Goal: Task Accomplishment & Management: Use online tool/utility

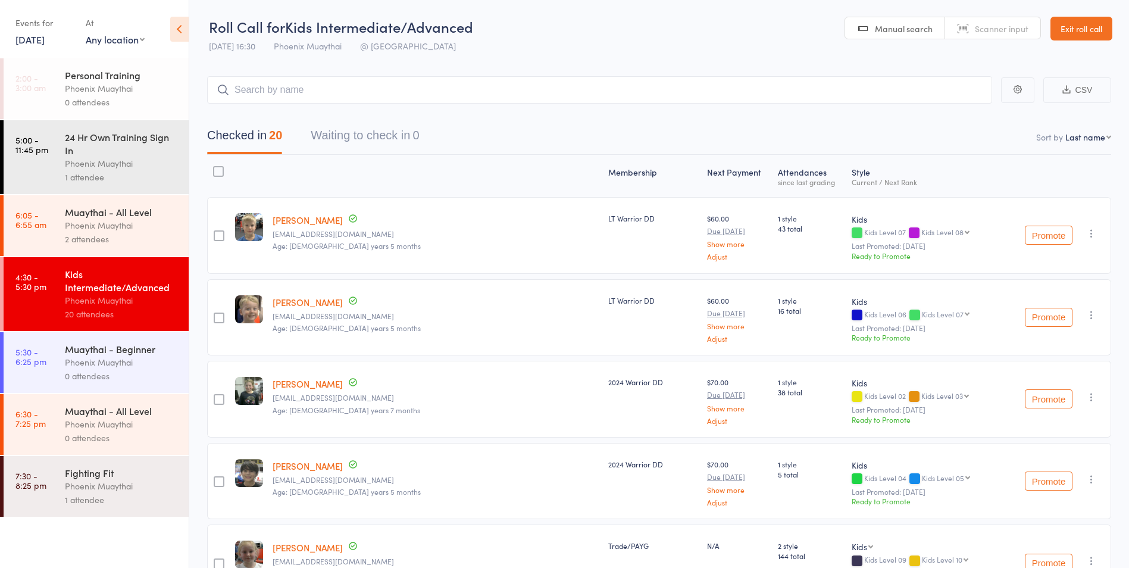
click at [60, 366] on link "5:30 - 6:25 pm Muaythai - Beginner Phoenix Muaythai 0 attendees" at bounding box center [96, 362] width 185 height 61
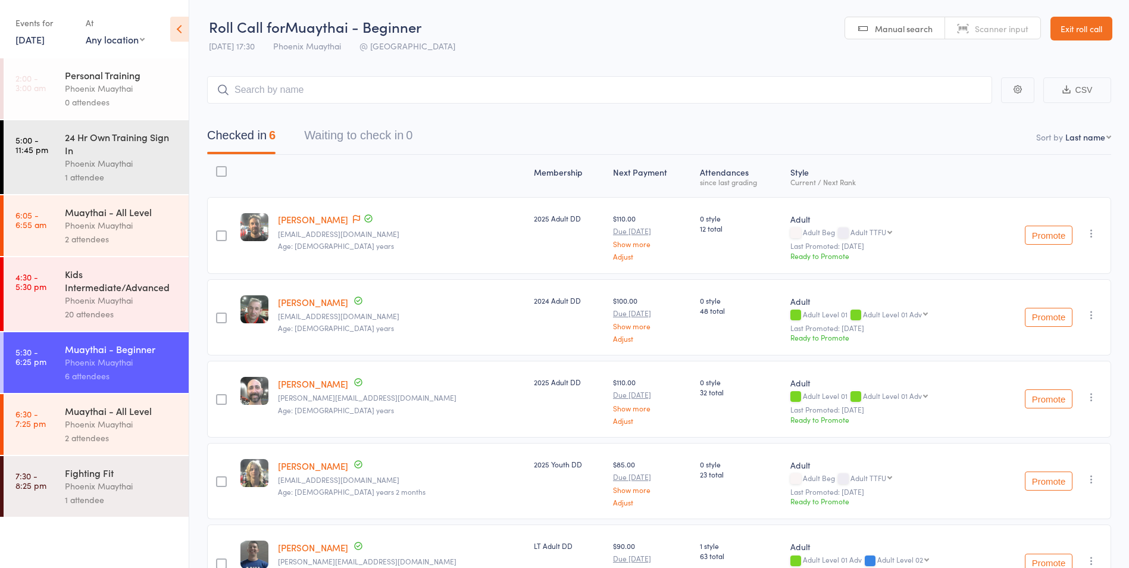
click at [143, 418] on div "Phoenix Muaythai" at bounding box center [122, 424] width 114 height 14
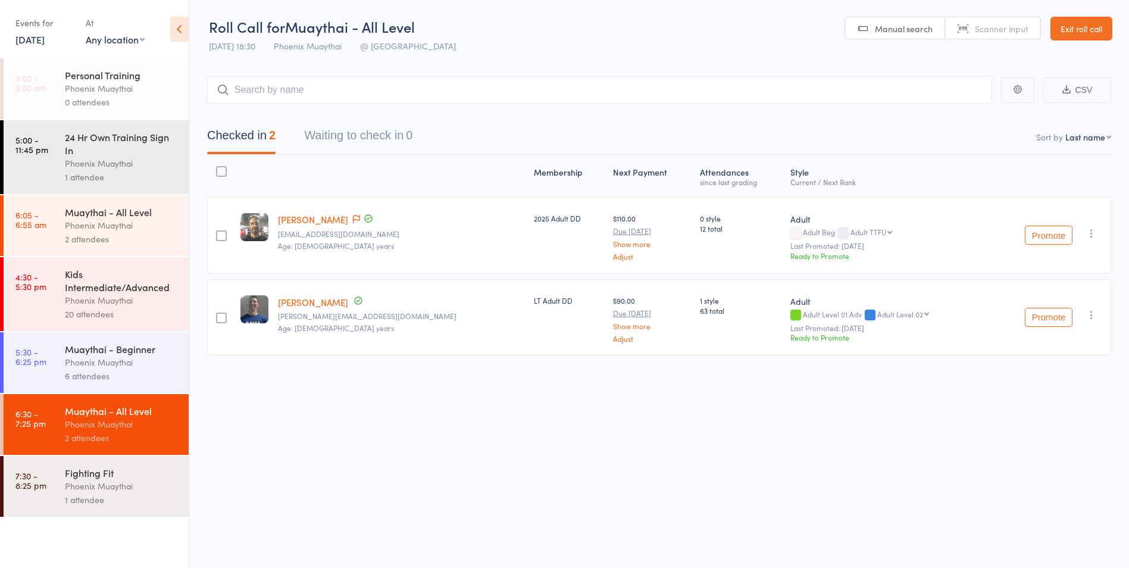
click at [110, 356] on div "Phoenix Muaythai" at bounding box center [122, 362] width 114 height 14
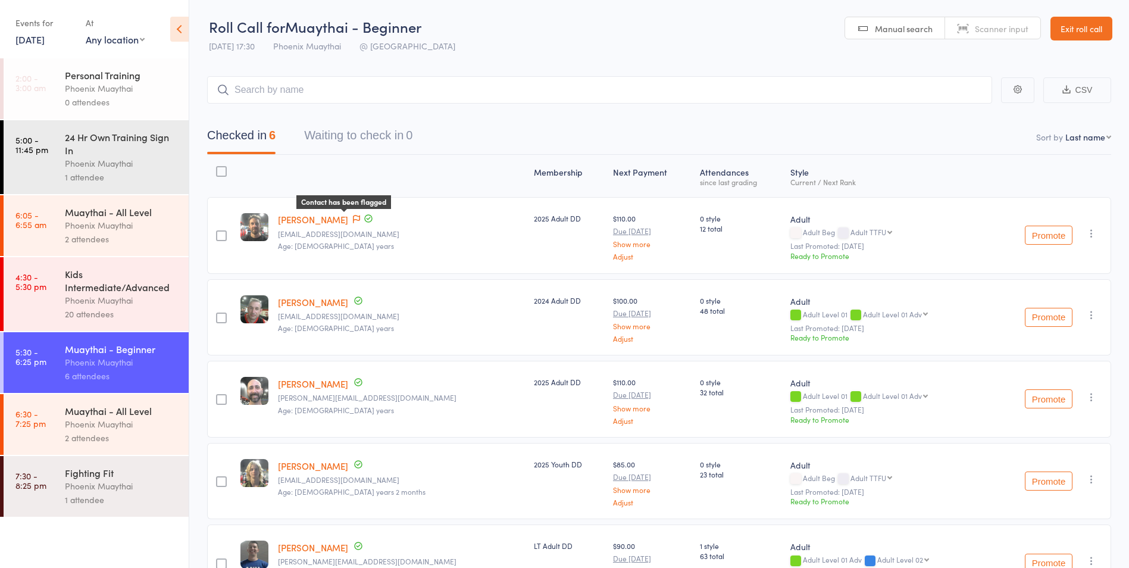
click at [353, 223] on icon at bounding box center [356, 219] width 7 height 8
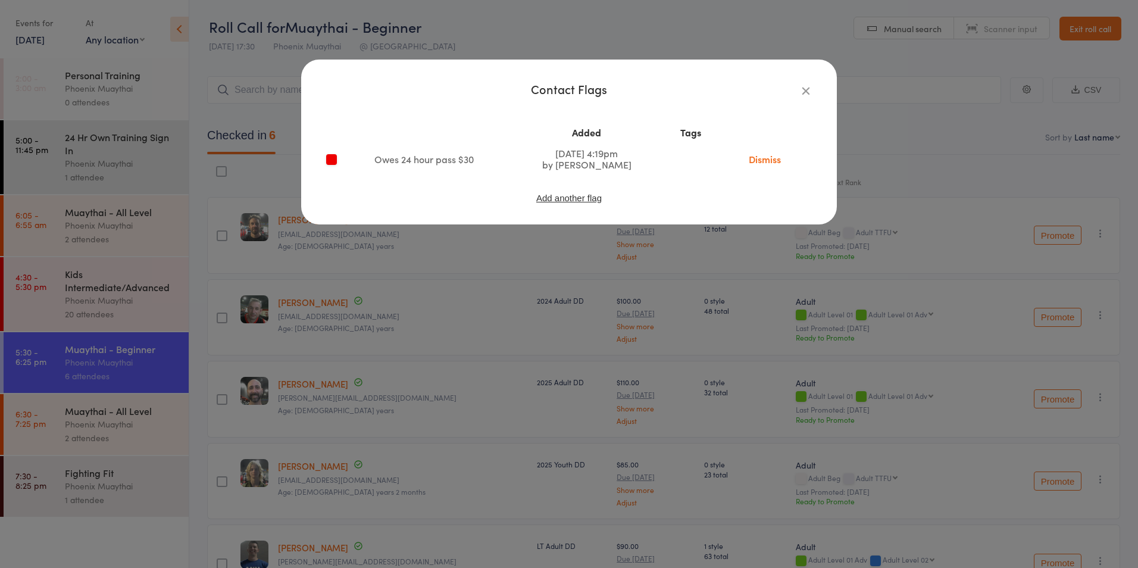
click at [807, 92] on icon "button" at bounding box center [805, 90] width 13 height 13
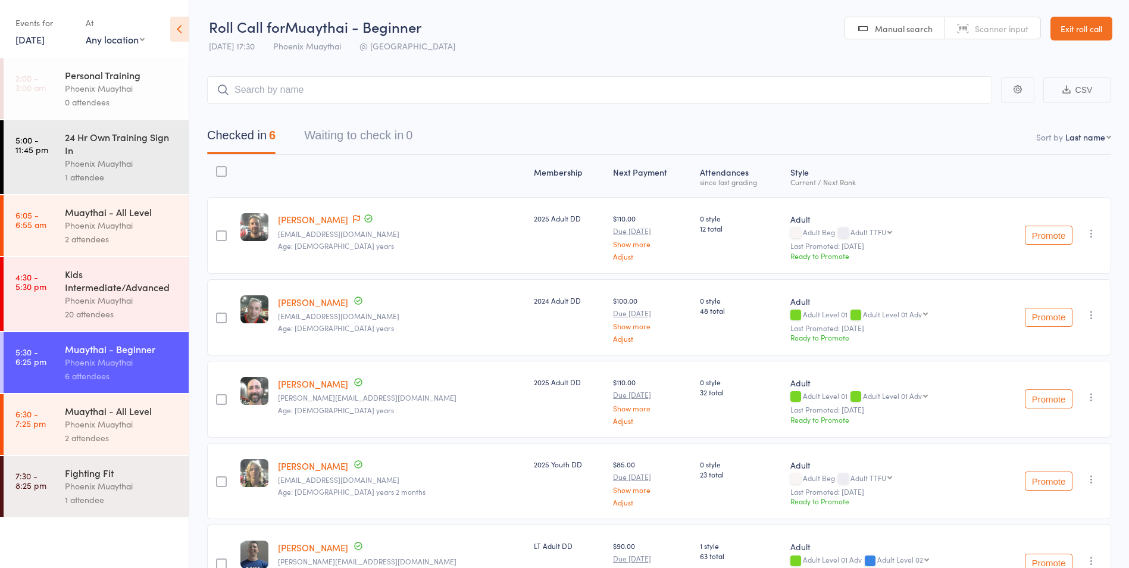
click at [140, 417] on div "Phoenix Muaythai" at bounding box center [122, 424] width 114 height 14
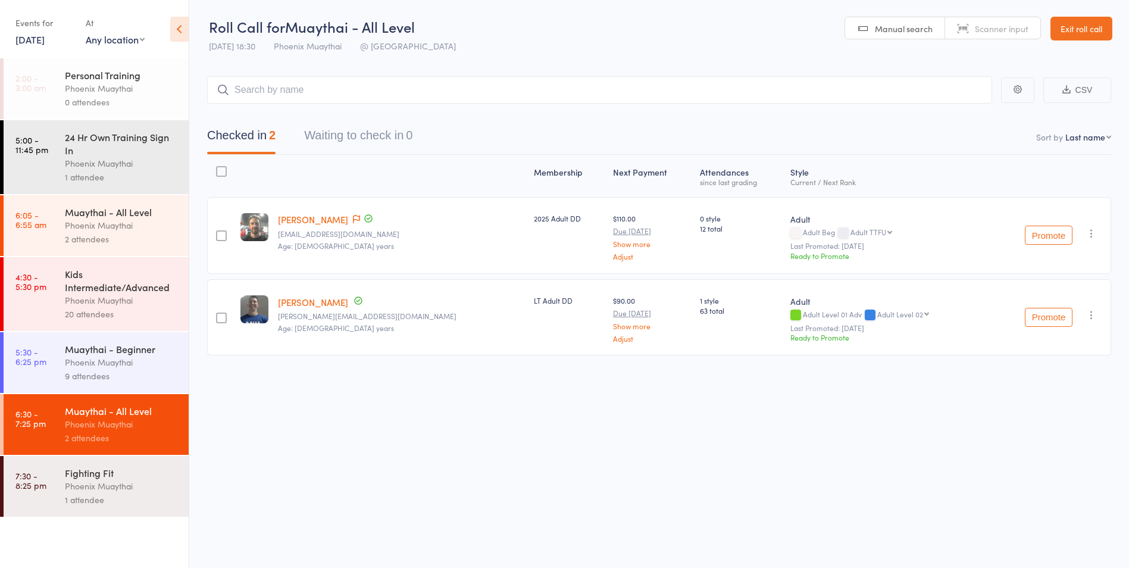
click at [157, 377] on div "9 attendees" at bounding box center [122, 376] width 114 height 14
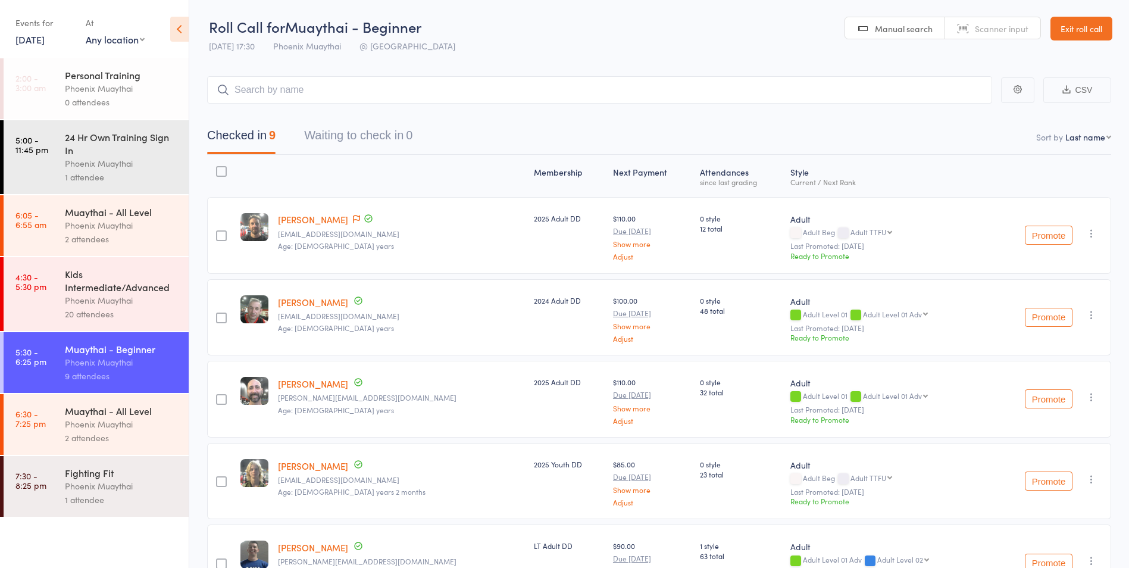
click at [83, 413] on div "Muaythai - All Level" at bounding box center [122, 410] width 114 height 13
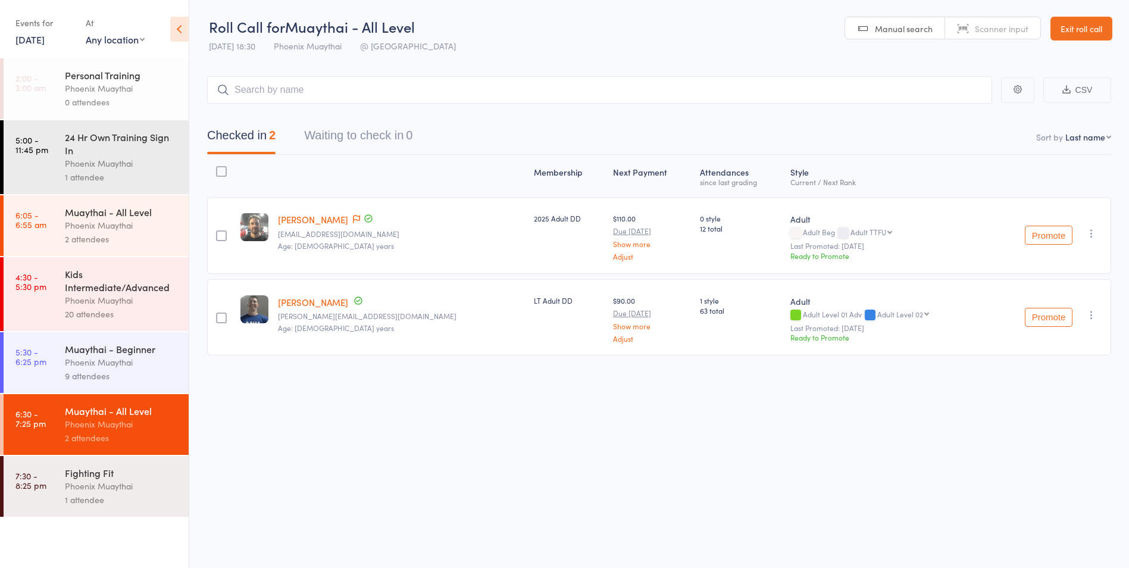
click at [143, 366] on div "Phoenix Muaythai" at bounding box center [122, 362] width 114 height 14
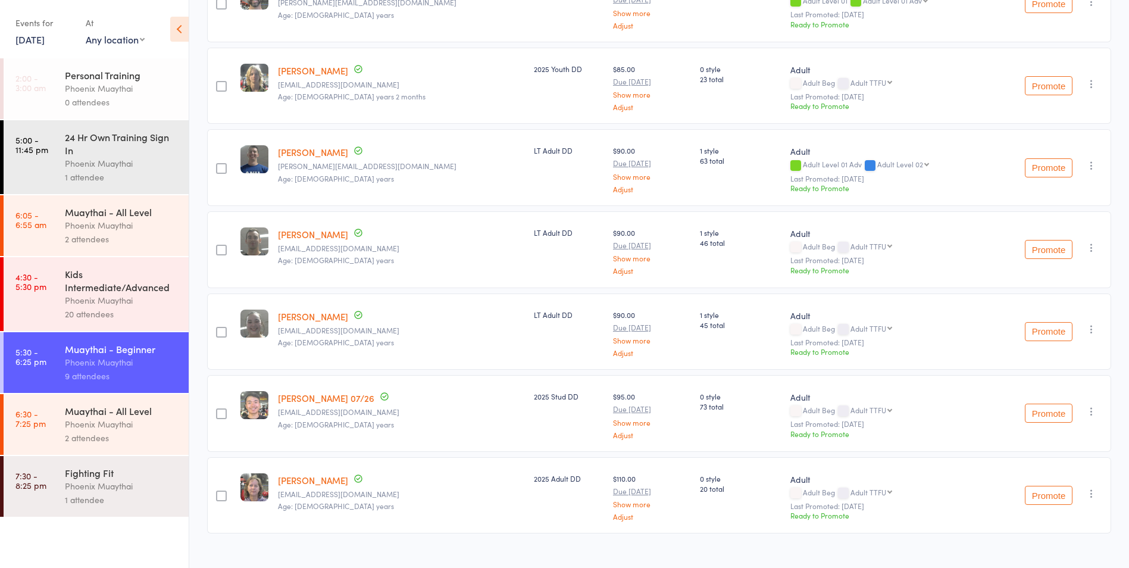
scroll to position [413, 0]
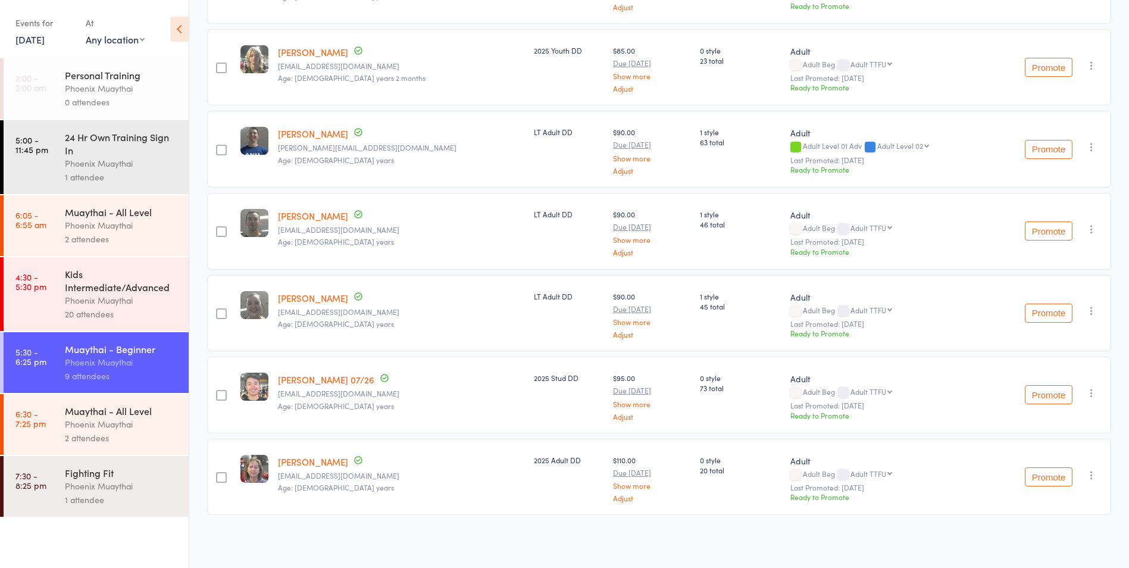
click at [138, 422] on div "Phoenix Muaythai" at bounding box center [122, 424] width 114 height 14
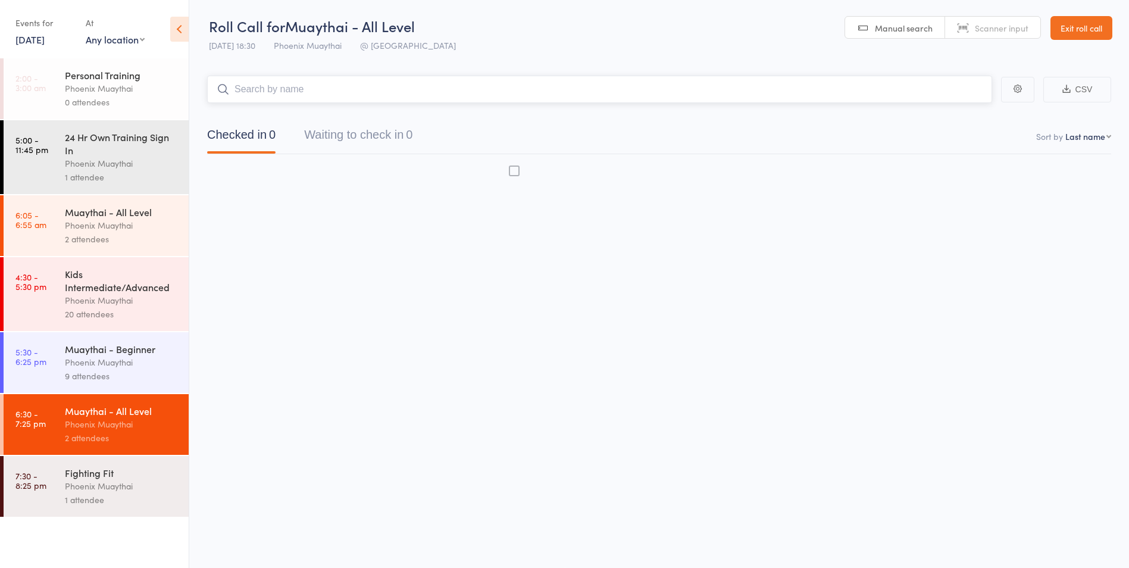
scroll to position [1, 0]
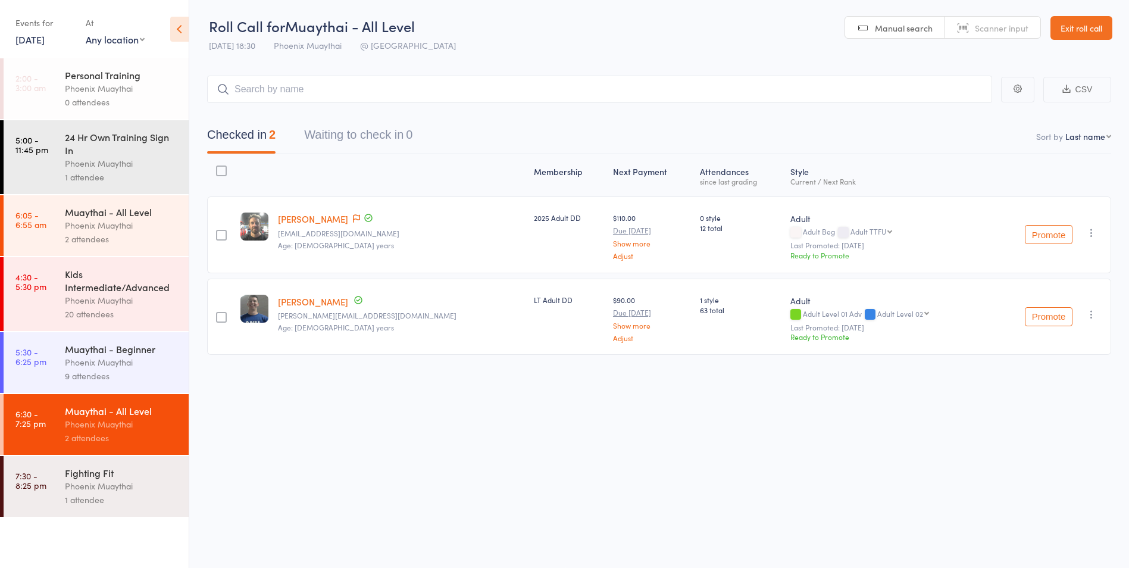
click at [137, 367] on div "Phoenix Muaythai" at bounding box center [122, 362] width 114 height 14
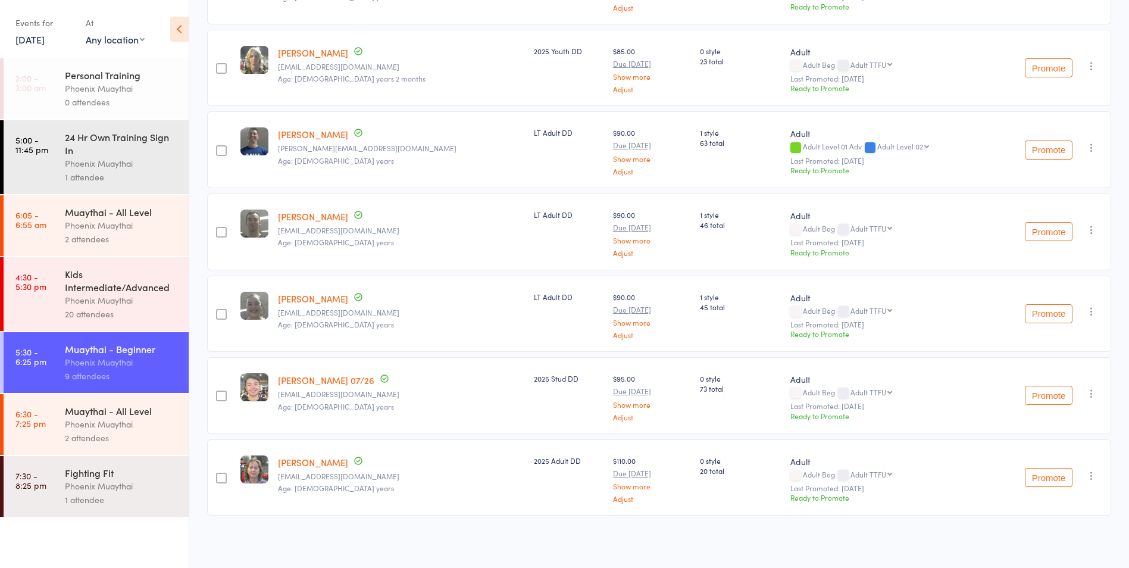
scroll to position [413, 0]
click at [340, 383] on link "[PERSON_NAME] 07/26" at bounding box center [326, 379] width 96 height 12
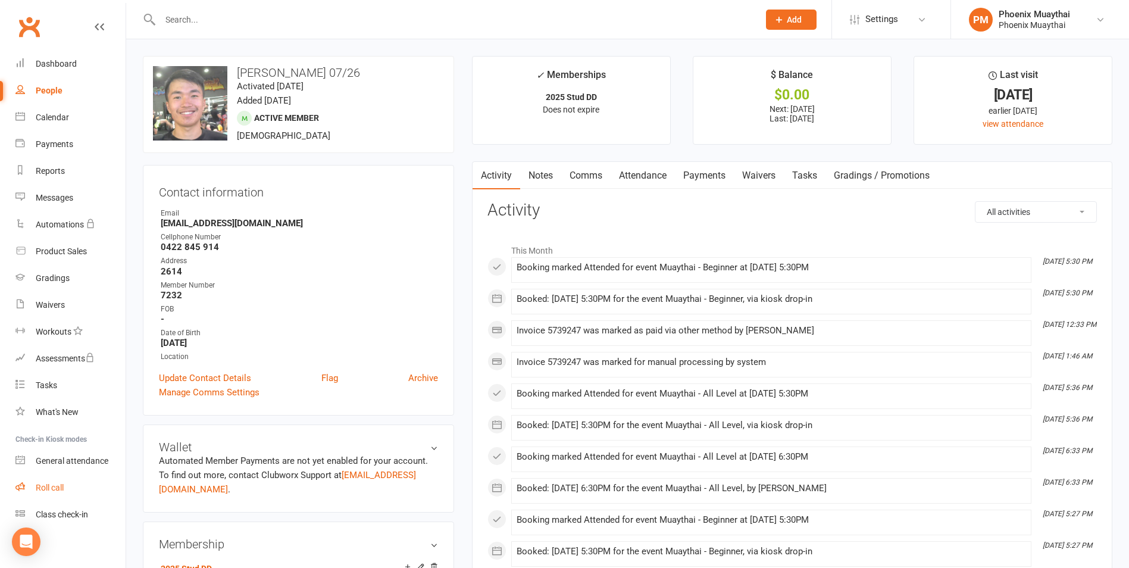
click at [42, 487] on div "Roll call" at bounding box center [50, 488] width 28 height 10
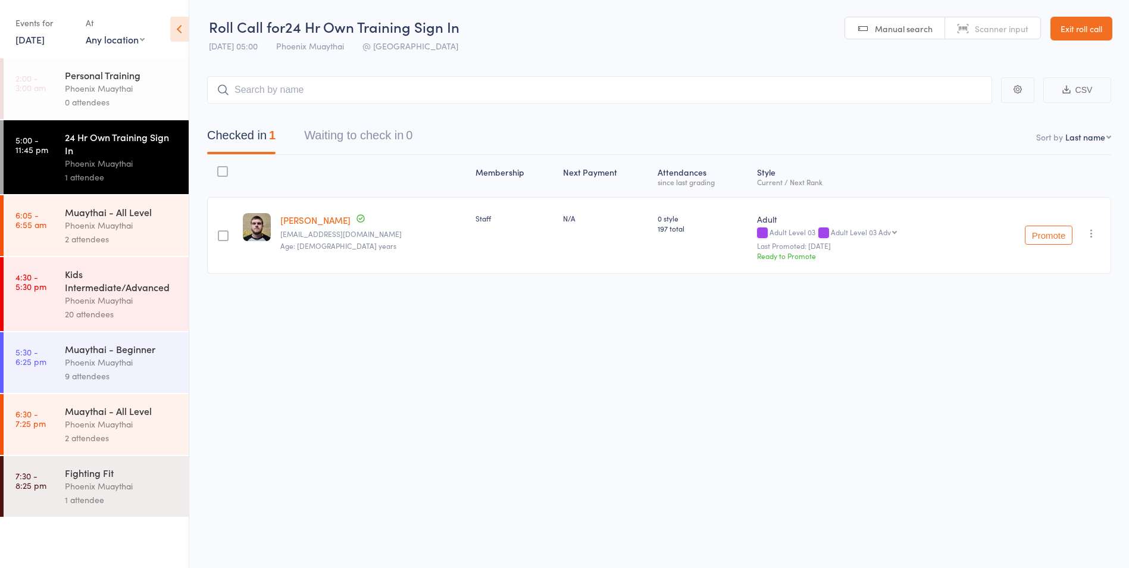
click at [126, 297] on div "Phoenix Muaythai" at bounding box center [122, 300] width 114 height 14
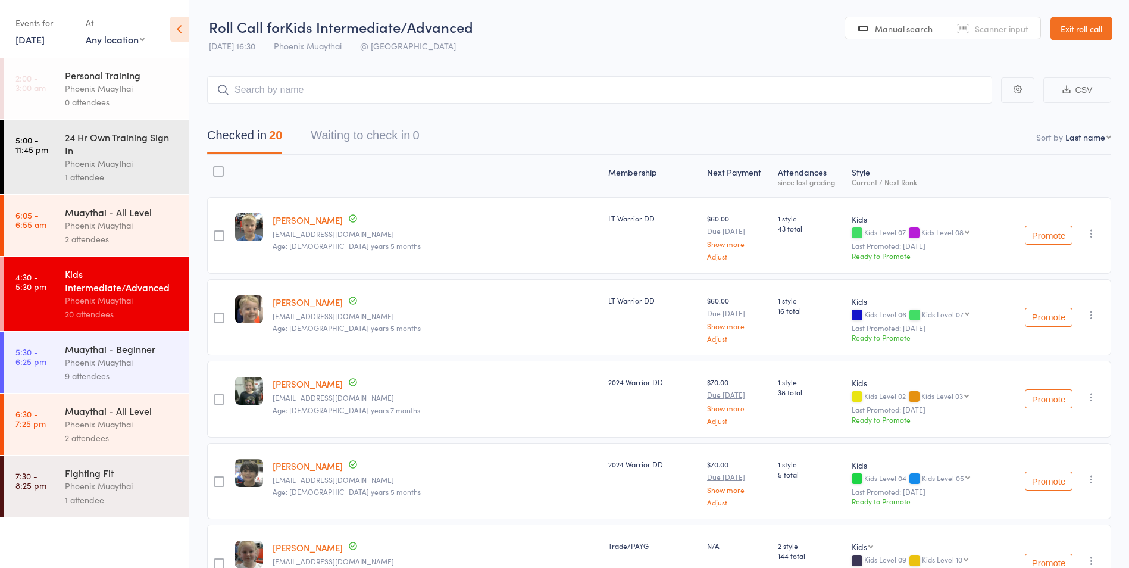
click at [111, 342] on div "Muaythai - Beginner Phoenix Muaythai 9 attendees" at bounding box center [127, 362] width 124 height 61
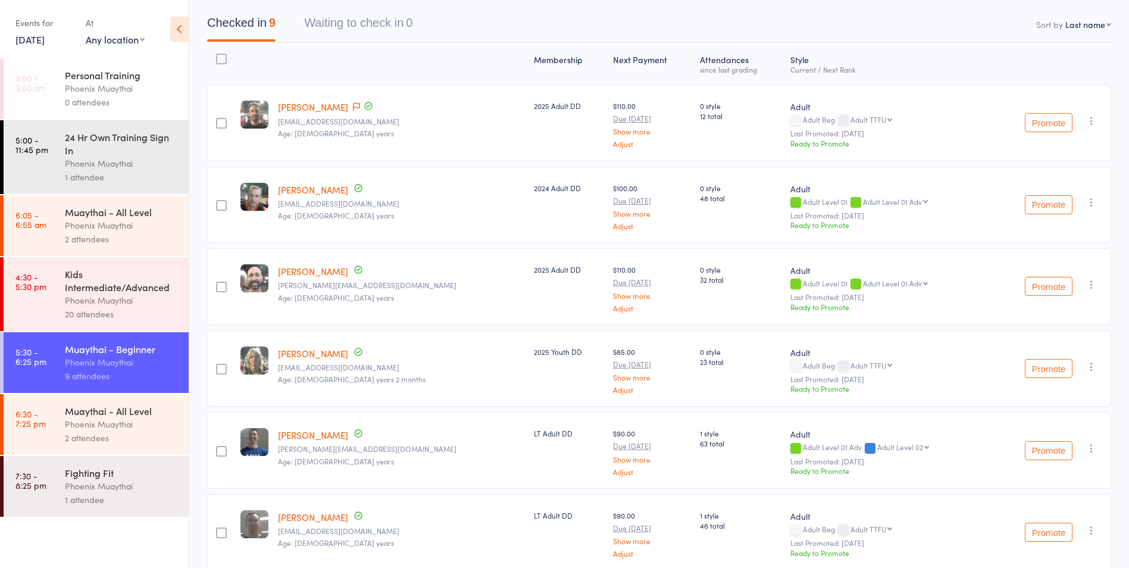
scroll to position [297, 0]
